Goal: Transaction & Acquisition: Purchase product/service

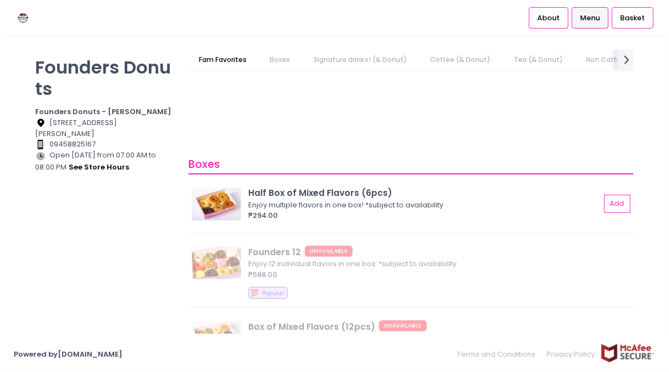
scroll to position [165, 0]
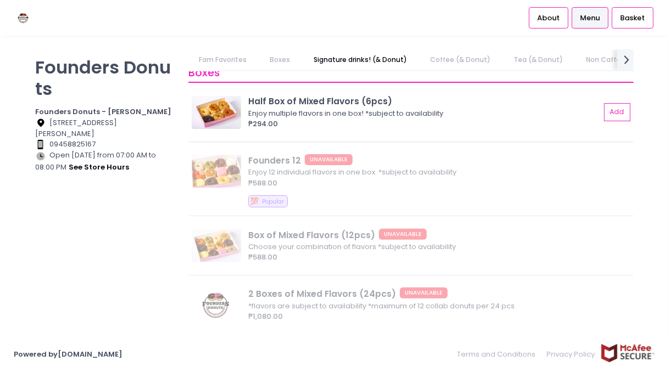
click at [235, 109] on img at bounding box center [216, 112] width 49 height 33
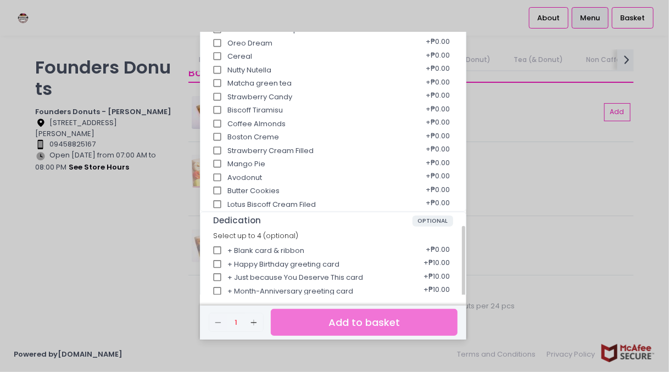
scroll to position [361, 0]
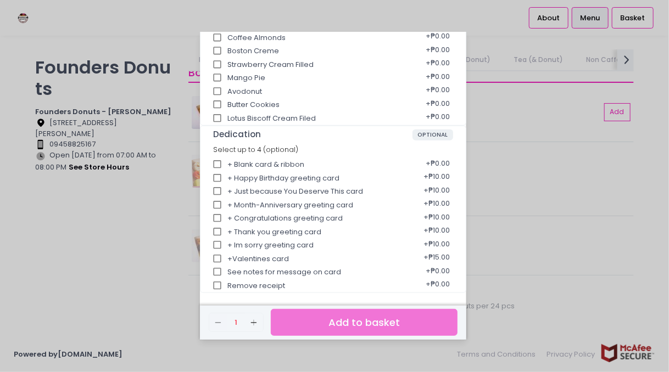
click at [181, 271] on div "Half Box of Mixed Flavors (6pcs) ₱294.00 Enjoy multiple flavors in one box! *su…" at bounding box center [334, 186] width 669 height 372
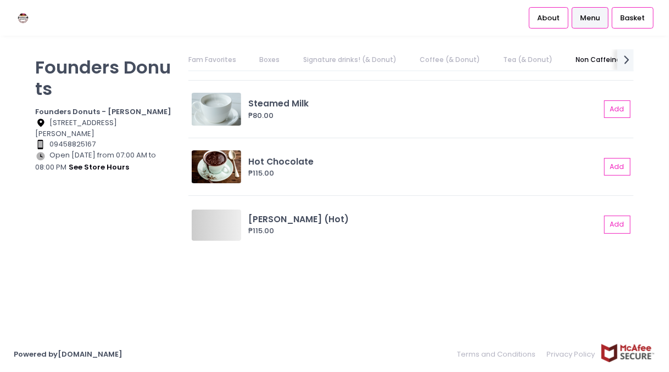
scroll to position [0, 61]
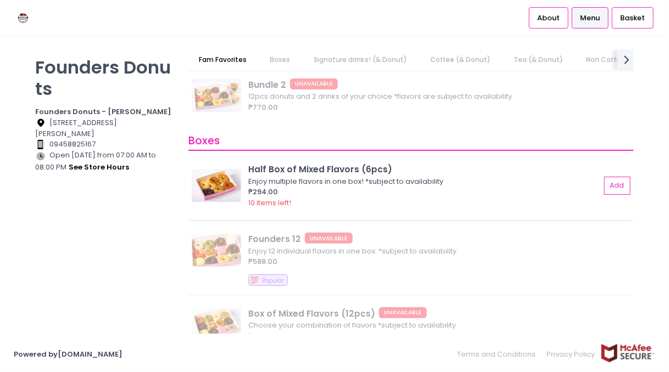
scroll to position [110, 0]
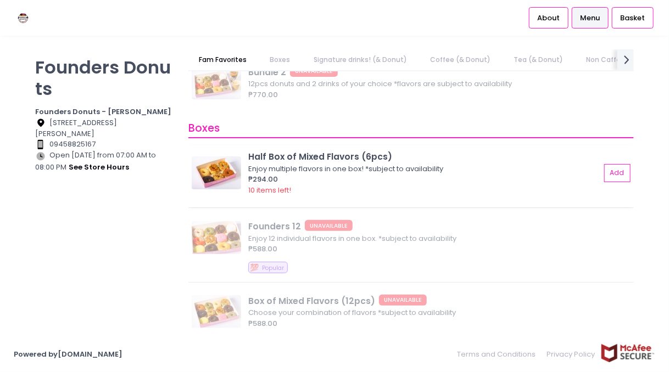
click at [209, 171] on img at bounding box center [216, 172] width 49 height 33
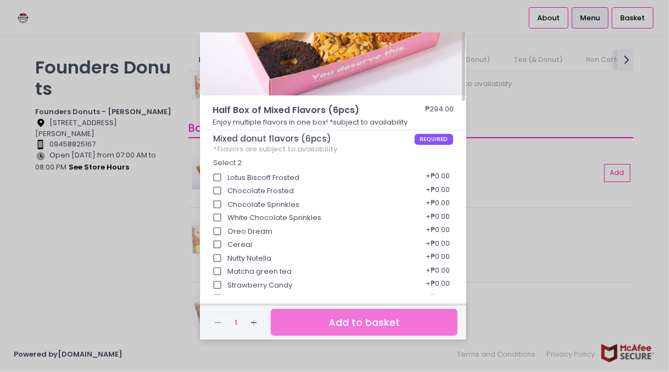
scroll to position [0, 0]
